Goal: Transaction & Acquisition: Book appointment/travel/reservation

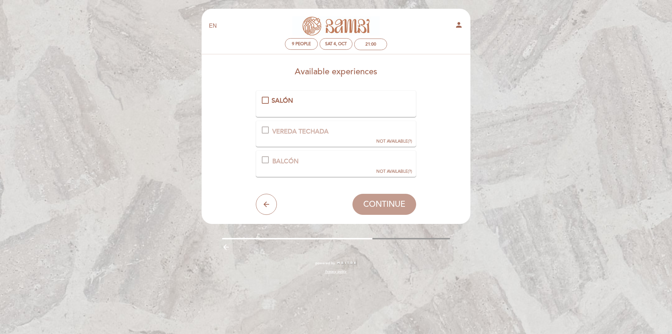
click at [276, 95] on div "SALÓN" at bounding box center [336, 103] width 161 height 27
click at [272, 99] on span "SALÓN" at bounding box center [282, 101] width 21 height 8
click at [368, 198] on button "CONTINUE" at bounding box center [384, 204] width 64 height 21
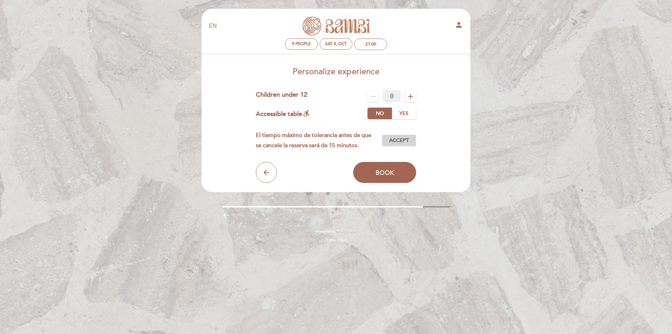
click at [385, 137] on button "Accept Accepted" at bounding box center [399, 140] width 34 height 12
click at [380, 163] on button "Book" at bounding box center [384, 172] width 63 height 21
